Goal: Transaction & Acquisition: Purchase product/service

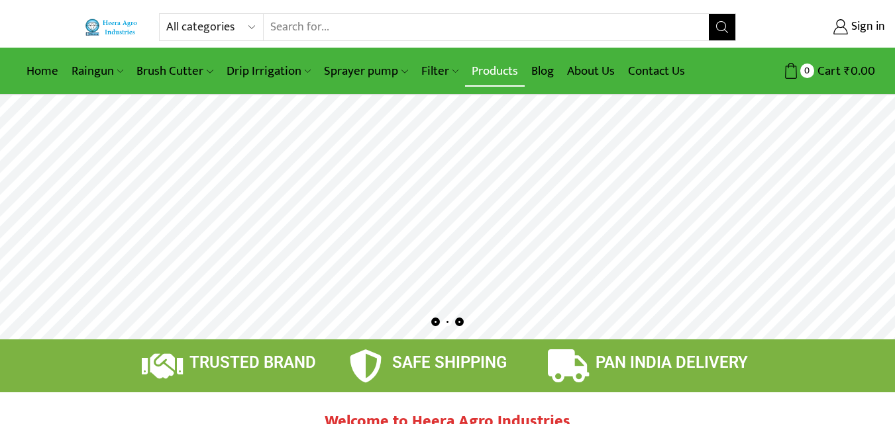
click at [497, 68] on link "Products" at bounding box center [495, 71] width 60 height 31
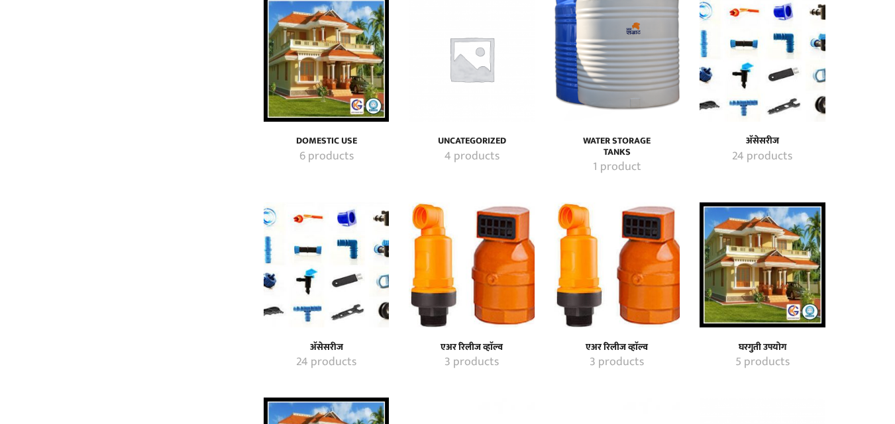
scroll to position [199, 0]
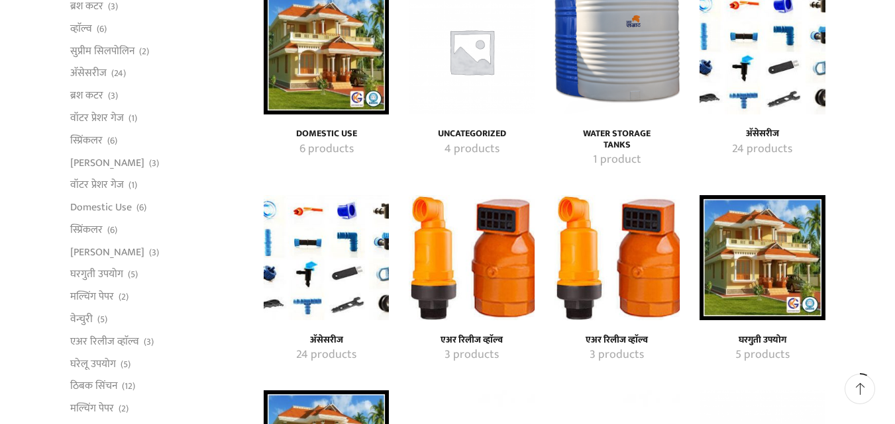
scroll to position [265, 0]
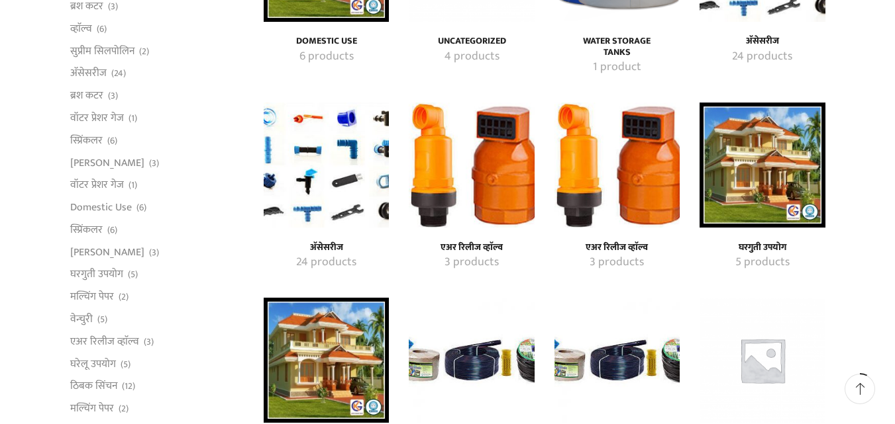
click at [475, 201] on img "Visit product category एअर रिलीज व्हाॅल्व" at bounding box center [471, 165] width 125 height 125
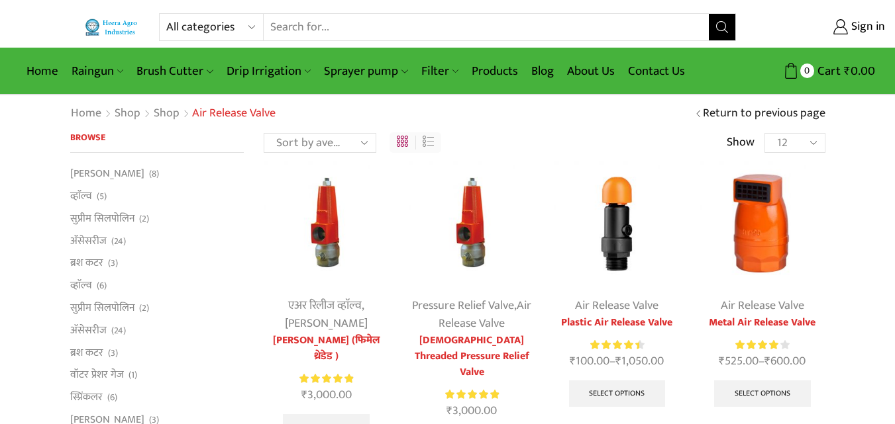
click at [404, 146] on link "Grid" at bounding box center [402, 146] width 11 height 0
click at [433, 146] on link "List" at bounding box center [427, 146] width 11 height 0
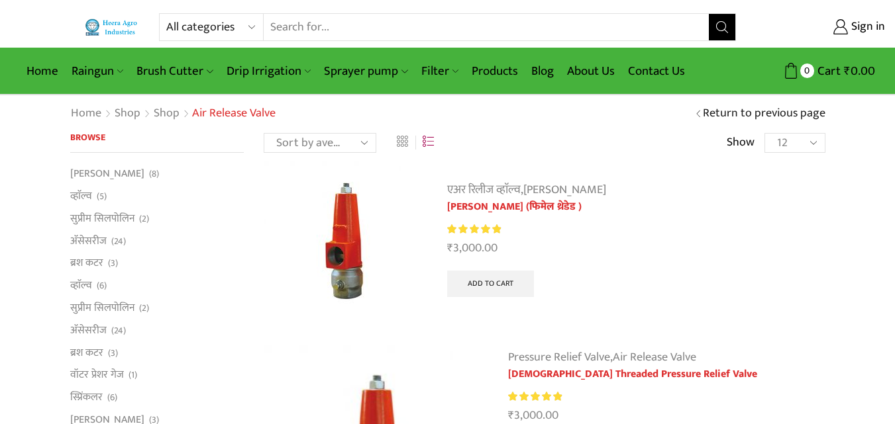
click at [365, 147] on select "Sort by popularity Sort by average rating Sort by latest Sort by price: low to …" at bounding box center [320, 143] width 113 height 20
click at [484, 73] on link "Products" at bounding box center [495, 71] width 60 height 31
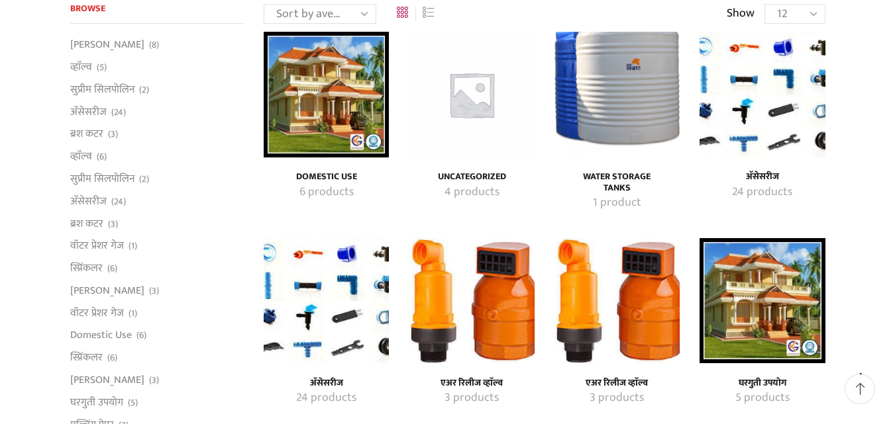
scroll to position [132, 0]
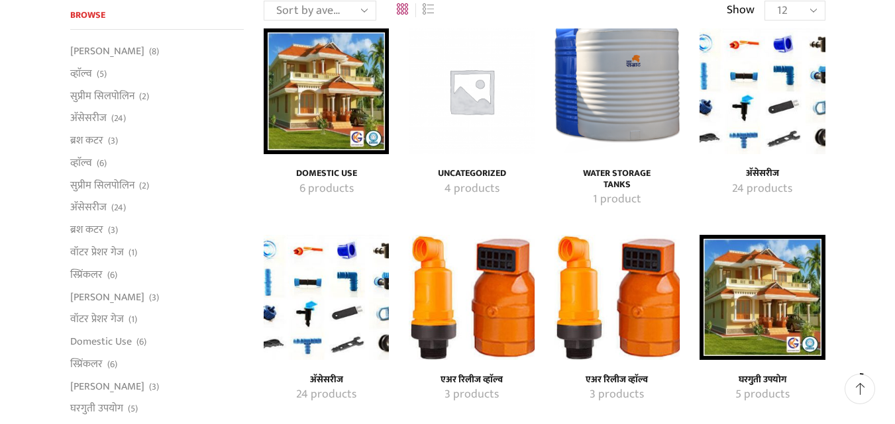
click at [286, 267] on img "Visit product category अ‍ॅसेसरीज" at bounding box center [326, 297] width 125 height 125
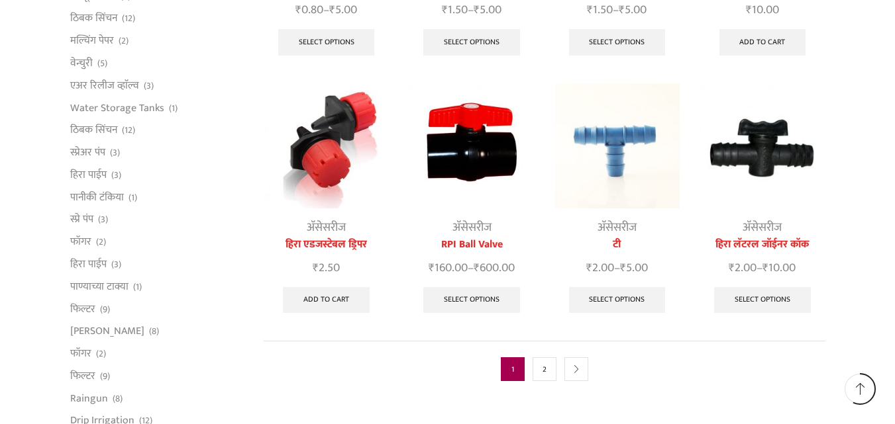
scroll to position [596, 0]
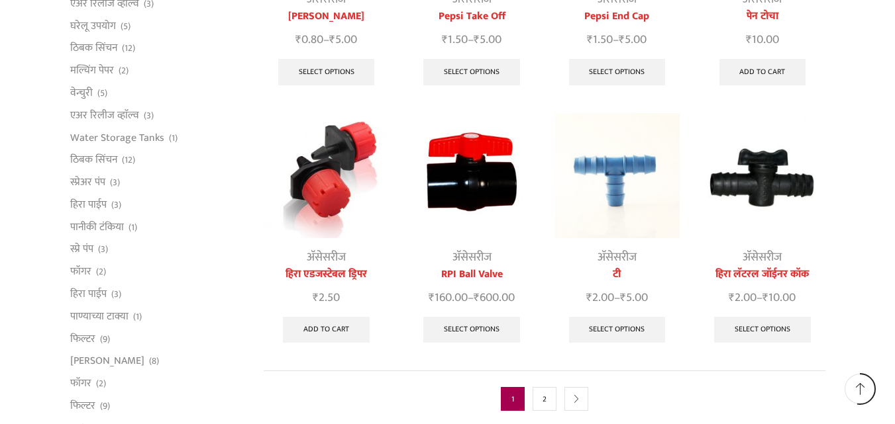
click at [450, 249] on div "अ‍ॅसेसरीज" at bounding box center [471, 258] width 125 height 18
click at [474, 321] on link "Select options" at bounding box center [471, 330] width 97 height 26
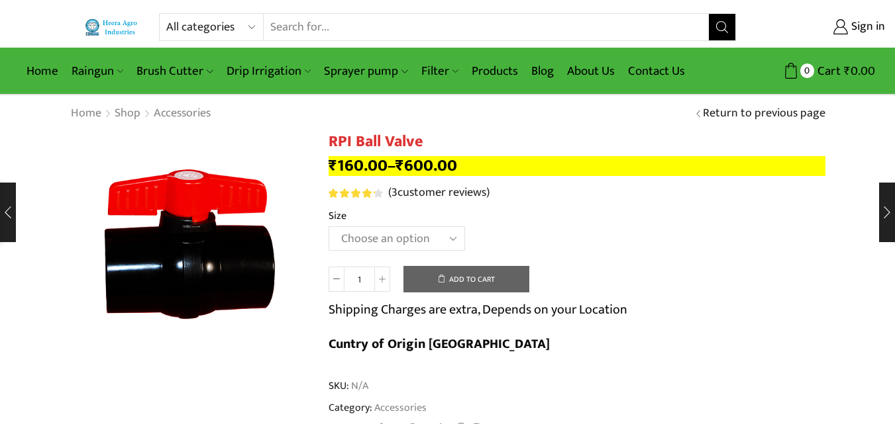
scroll to position [66, 0]
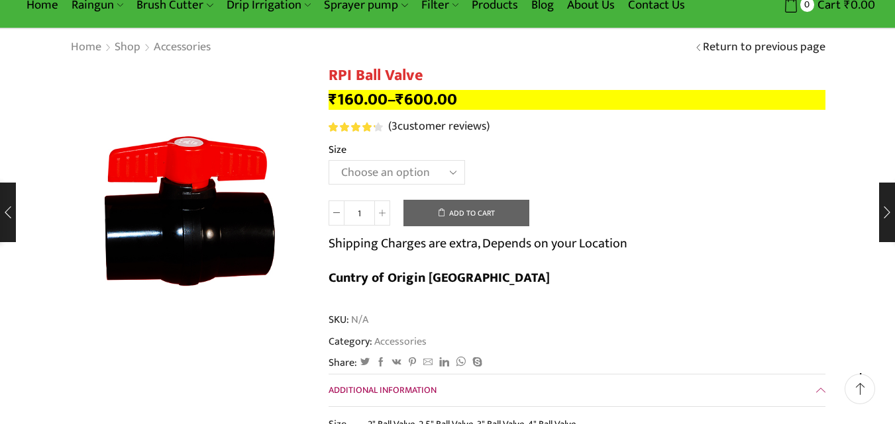
click at [412, 168] on select "Choose an option 2" Ball Valve 2.5" Ball Valve 3" Ball Valve 4" Ball Valve" at bounding box center [396, 172] width 136 height 24
